Goal: Register for event/course

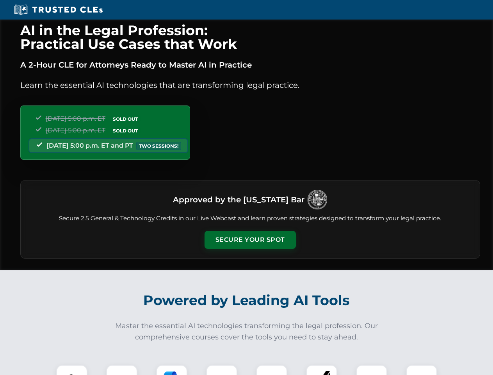
click at [250, 240] on button "Secure Your Spot" at bounding box center [250, 240] width 91 height 18
click at [72, 370] on img at bounding box center [72, 380] width 23 height 23
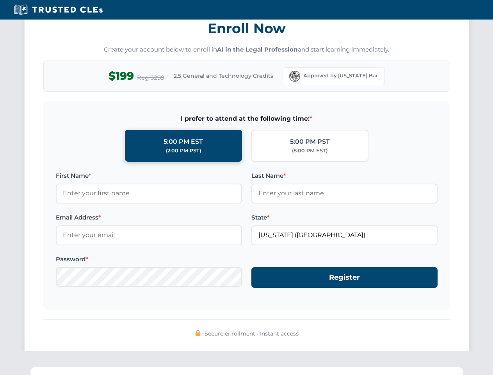
scroll to position [767, 0]
